Goal: Navigation & Orientation: Go to known website

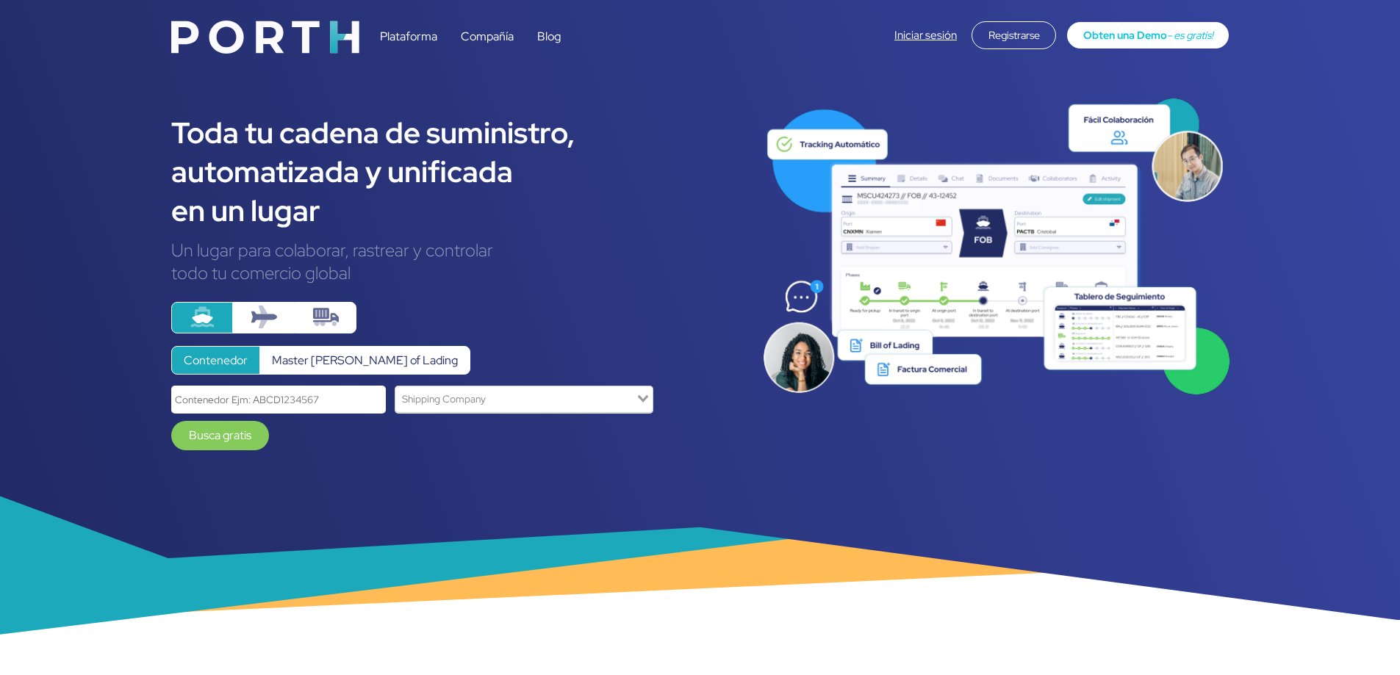
click at [920, 31] on link "Iniciar sesión" at bounding box center [925, 35] width 62 height 15
click at [925, 34] on link "Iniciar sesión" at bounding box center [925, 35] width 62 height 15
